Goal: Task Accomplishment & Management: Manage account settings

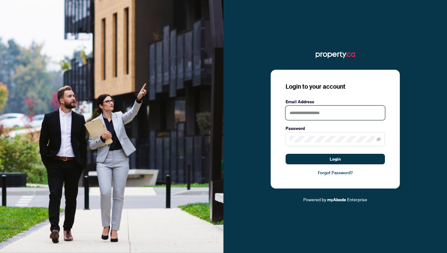
click at [339, 113] on input "text" at bounding box center [334, 113] width 99 height 14
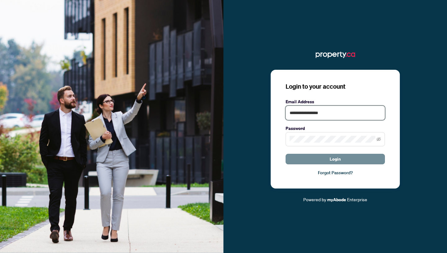
type input "**********"
click at [353, 159] on button "Login" at bounding box center [334, 159] width 99 height 11
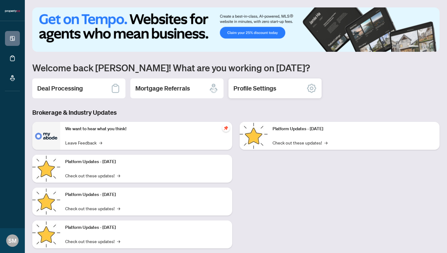
click at [255, 86] on h2 "Profile Settings" at bounding box center [254, 88] width 43 height 9
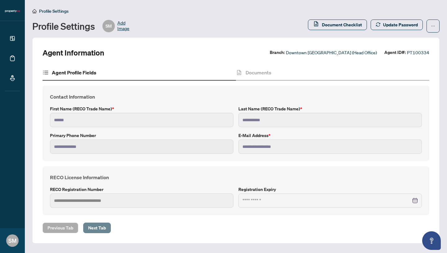
click at [96, 228] on span "Next Tab" at bounding box center [97, 228] width 18 height 10
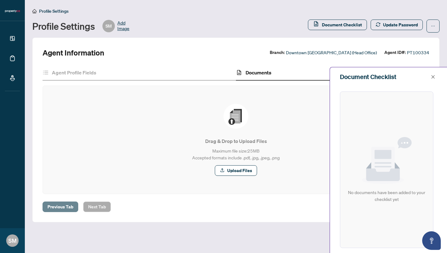
click at [63, 202] on span "Previous Tab" at bounding box center [60, 207] width 26 height 10
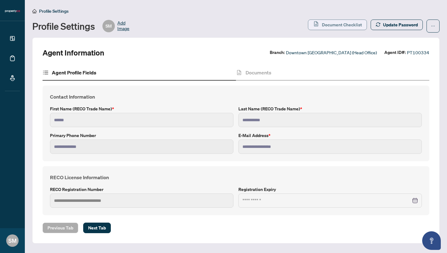
click at [333, 20] on button "Document Checklist" at bounding box center [337, 25] width 59 height 11
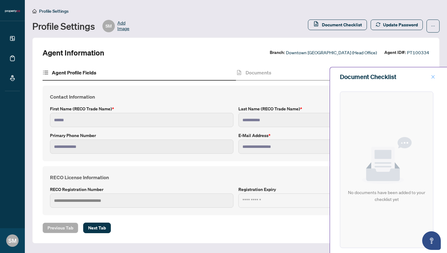
click at [434, 78] on icon "close" at bounding box center [432, 76] width 3 height 3
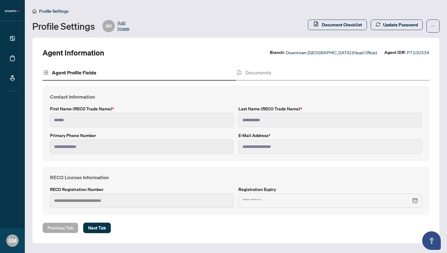
click at [47, 72] on icon at bounding box center [45, 72] width 6 height 6
click at [64, 12] on span "Profile Settings" at bounding box center [53, 11] width 29 height 6
click at [33, 12] on icon "home" at bounding box center [34, 11] width 4 height 4
click at [84, 48] on h2 "Agent Information" at bounding box center [73, 53] width 62 height 10
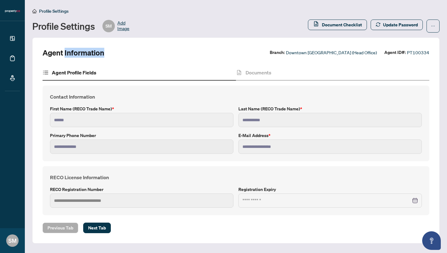
click at [84, 48] on h2 "Agent Information" at bounding box center [73, 53] width 62 height 10
click at [91, 229] on span "Next Tab" at bounding box center [97, 228] width 18 height 10
